Goal: Task Accomplishment & Management: Manage account settings

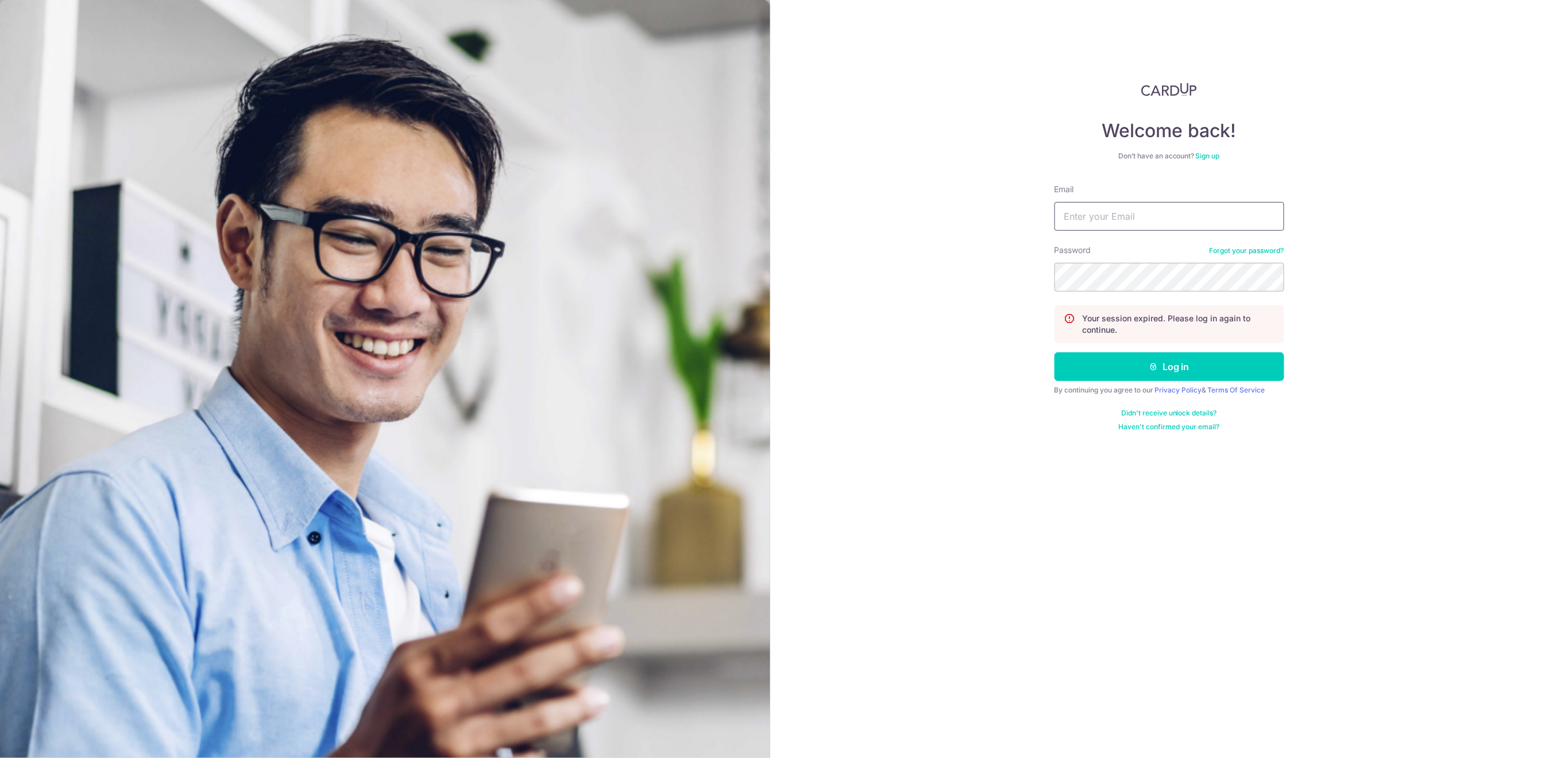
click at [1178, 216] on input "Email" at bounding box center [1169, 216] width 229 height 29
type input "[EMAIL_ADDRESS][DOMAIN_NAME]"
click at [1136, 370] on button "Log in" at bounding box center [1169, 366] width 229 height 29
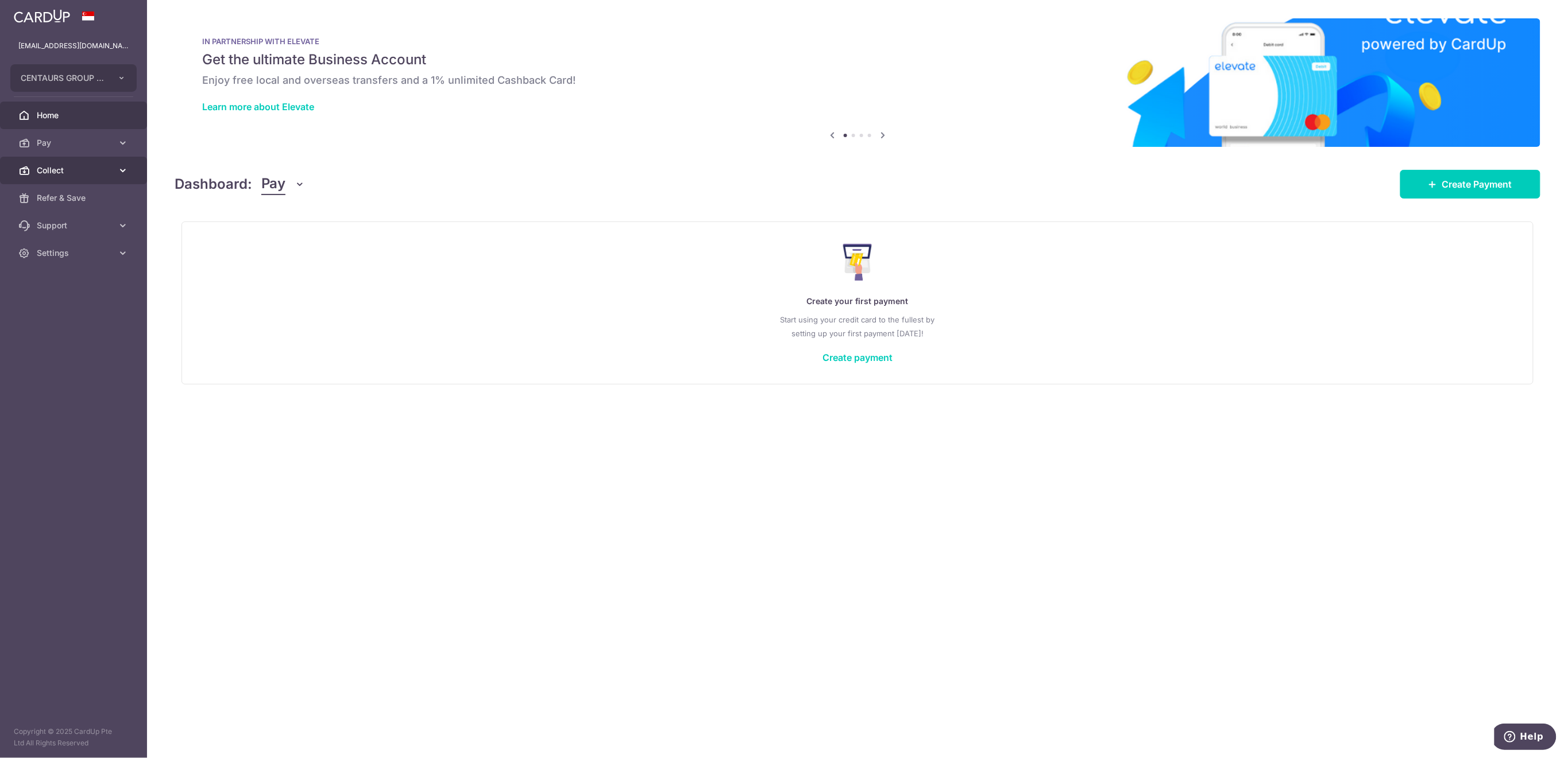
click at [58, 175] on span "Collect" at bounding box center [74, 170] width 76 height 12
